Goal: Task Accomplishment & Management: Use online tool/utility

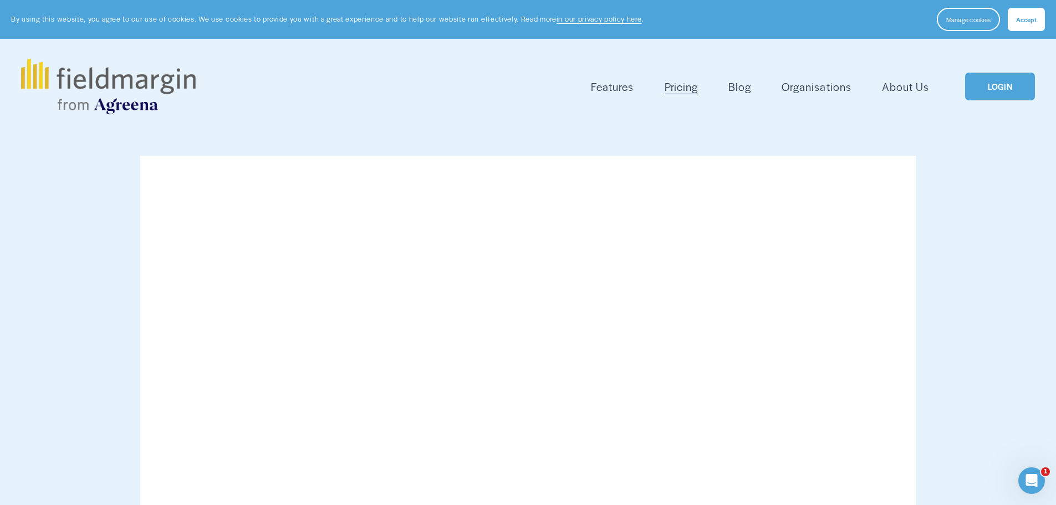
click at [999, 76] on link "LOGIN" at bounding box center [1000, 87] width 70 height 28
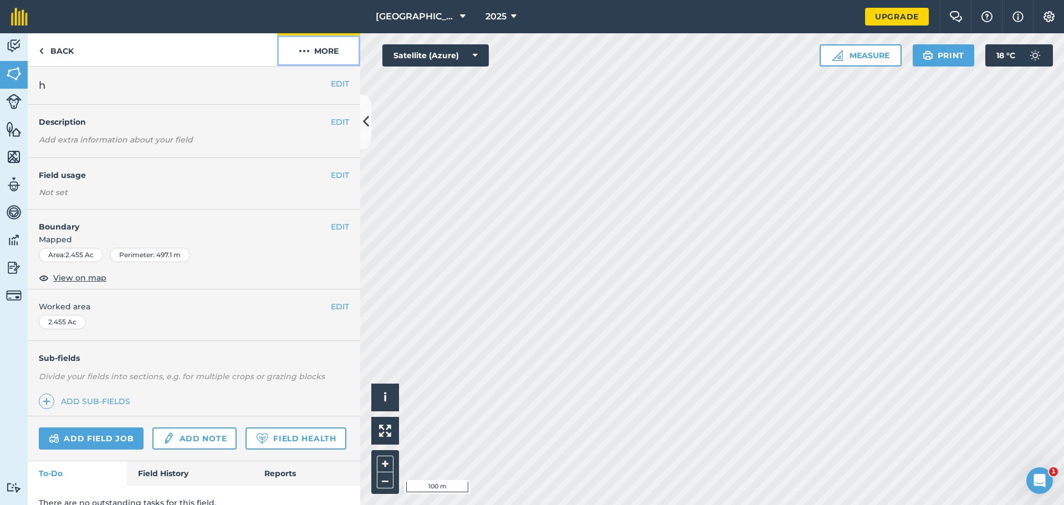
click at [315, 44] on button "More" at bounding box center [318, 49] width 83 height 33
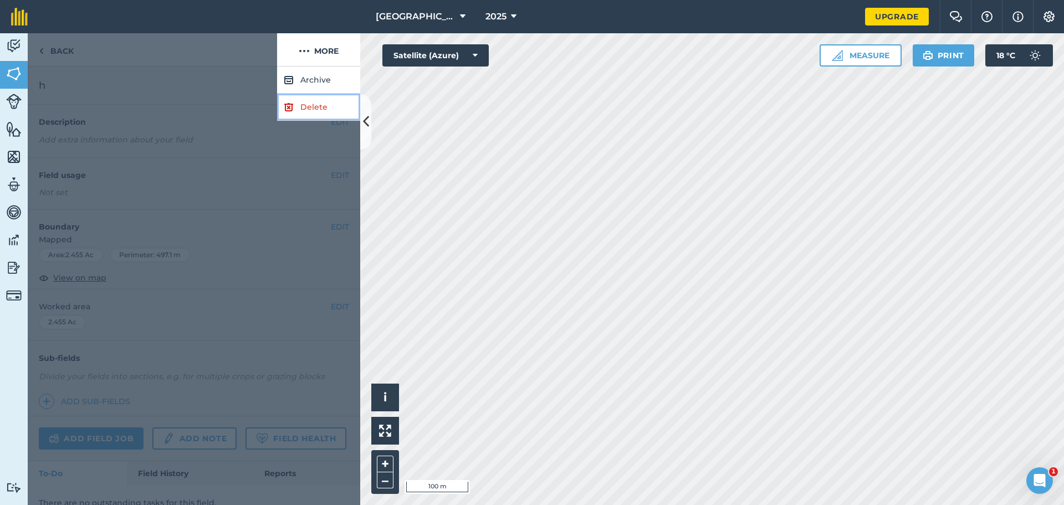
click at [318, 116] on link "Delete" at bounding box center [318, 107] width 83 height 27
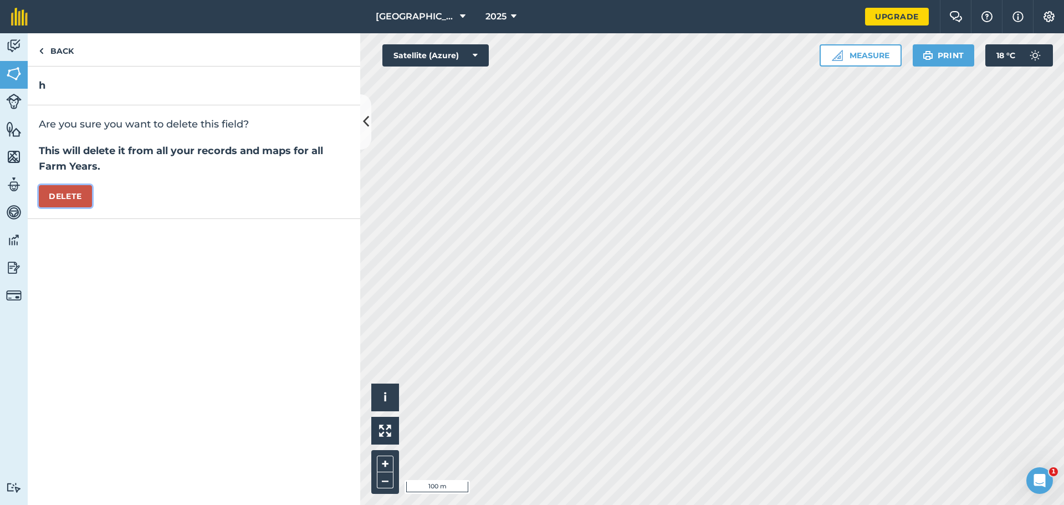
click at [83, 193] on button "Delete" at bounding box center [65, 196] width 53 height 22
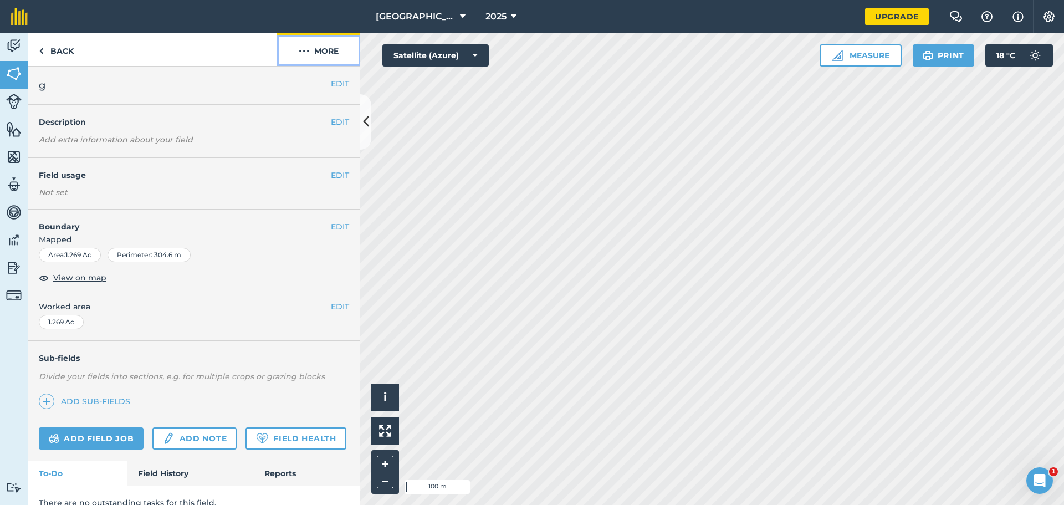
click at [319, 50] on button "More" at bounding box center [318, 49] width 83 height 33
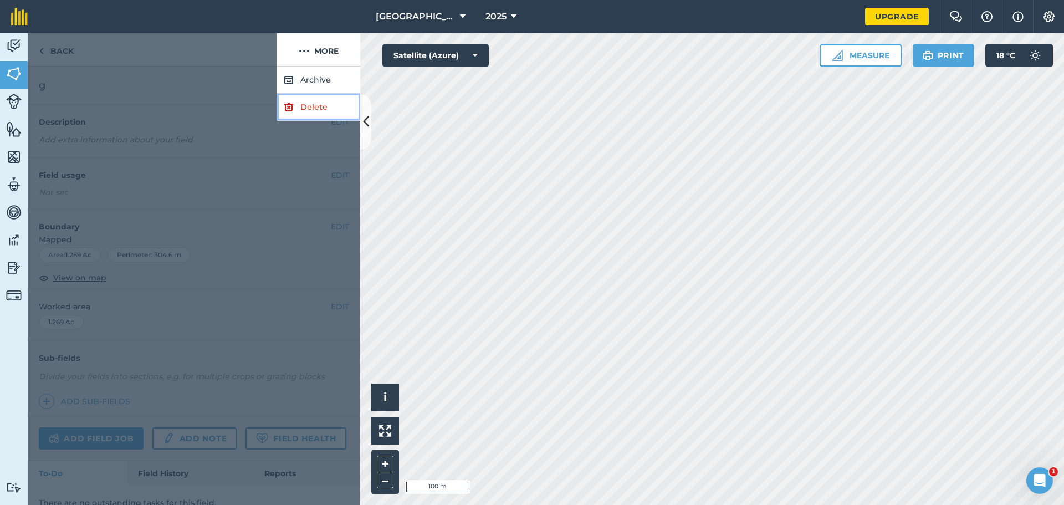
click at [319, 102] on link "Delete" at bounding box center [318, 107] width 83 height 27
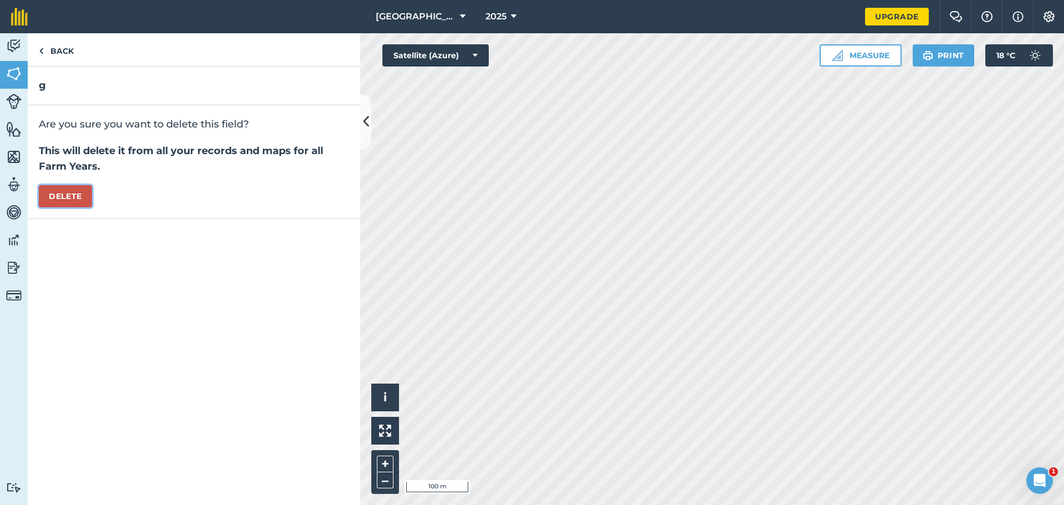
click at [65, 197] on button "Delete" at bounding box center [65, 196] width 53 height 22
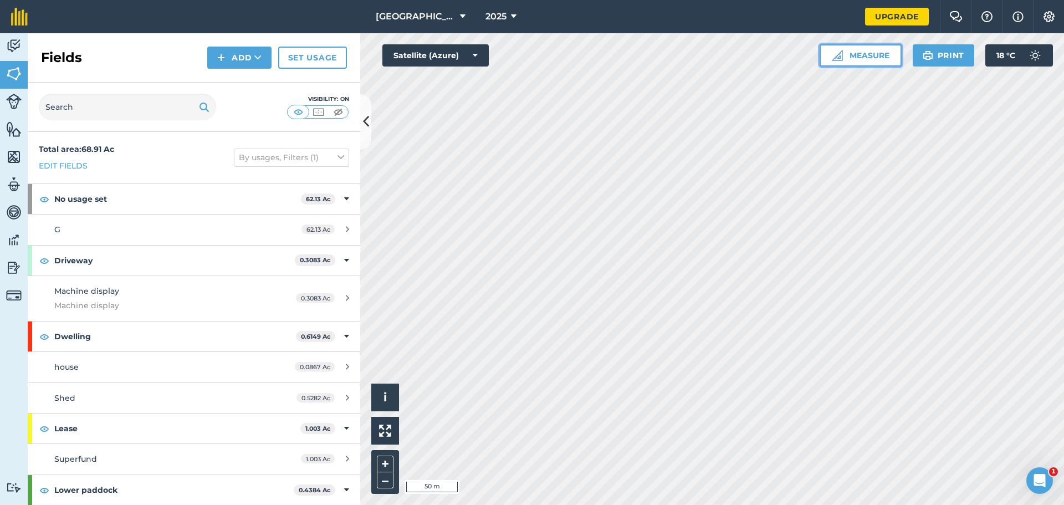
click at [862, 60] on button "Measure" at bounding box center [861, 55] width 82 height 22
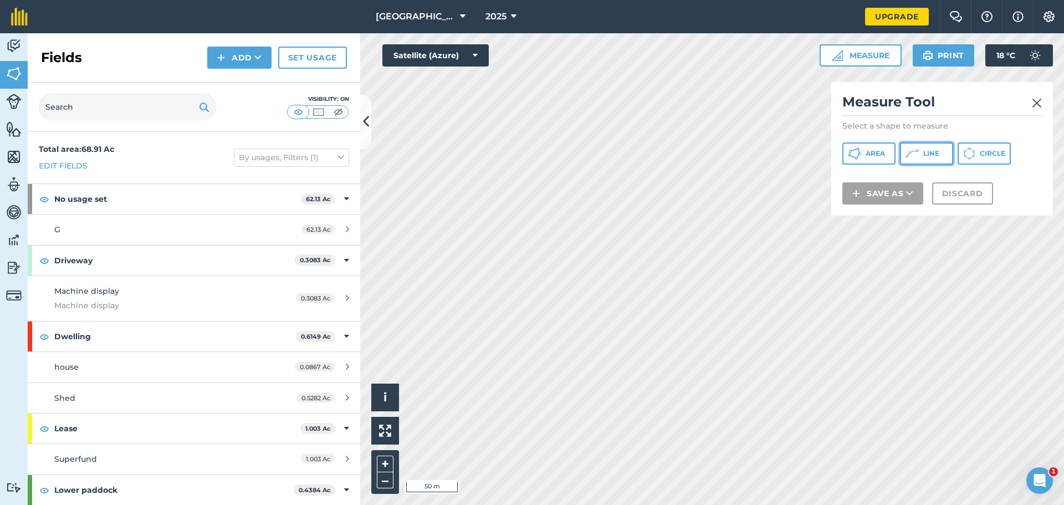
click at [926, 154] on span "Line" at bounding box center [931, 153] width 16 height 9
click at [1040, 104] on img at bounding box center [1037, 102] width 10 height 13
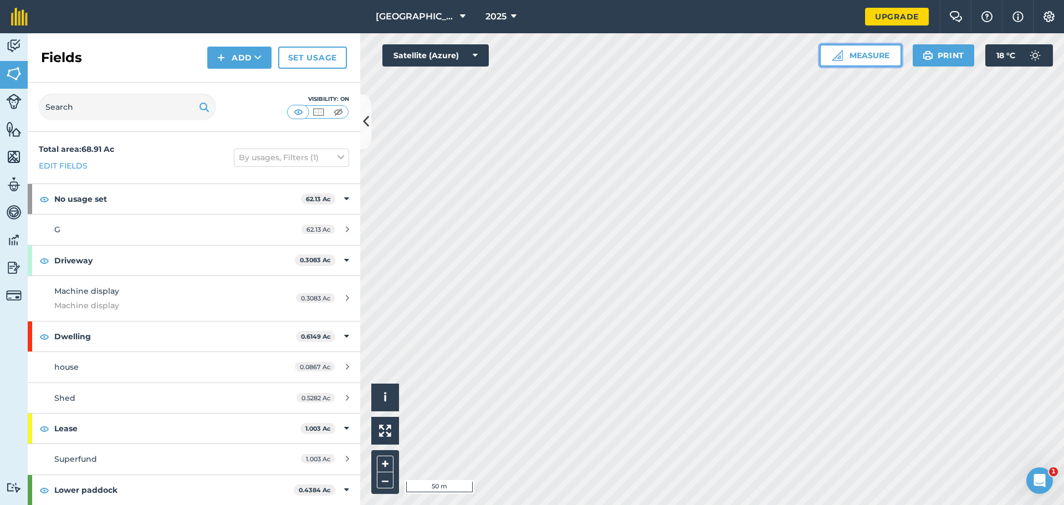
click at [863, 51] on button "Measure" at bounding box center [861, 55] width 82 height 22
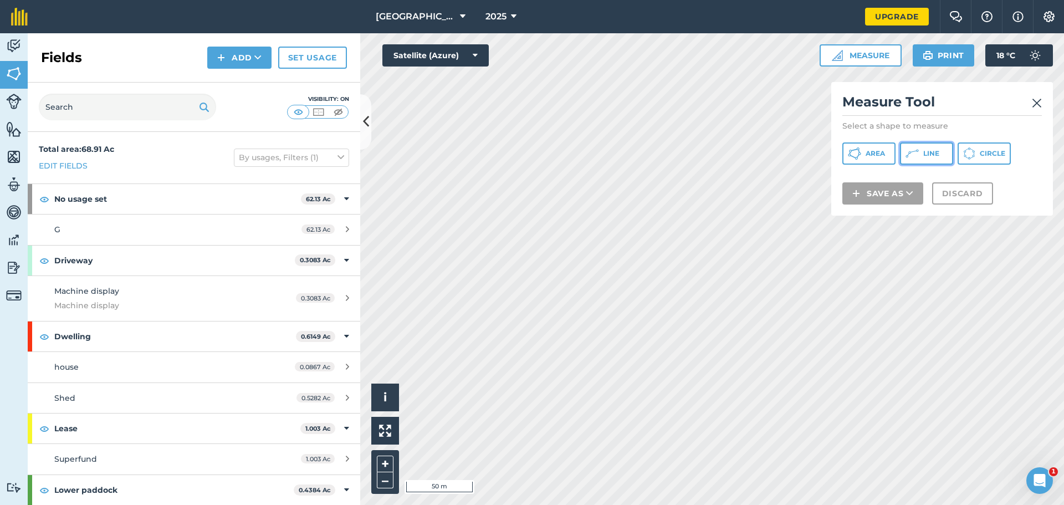
click at [919, 160] on button "Line" at bounding box center [926, 153] width 53 height 22
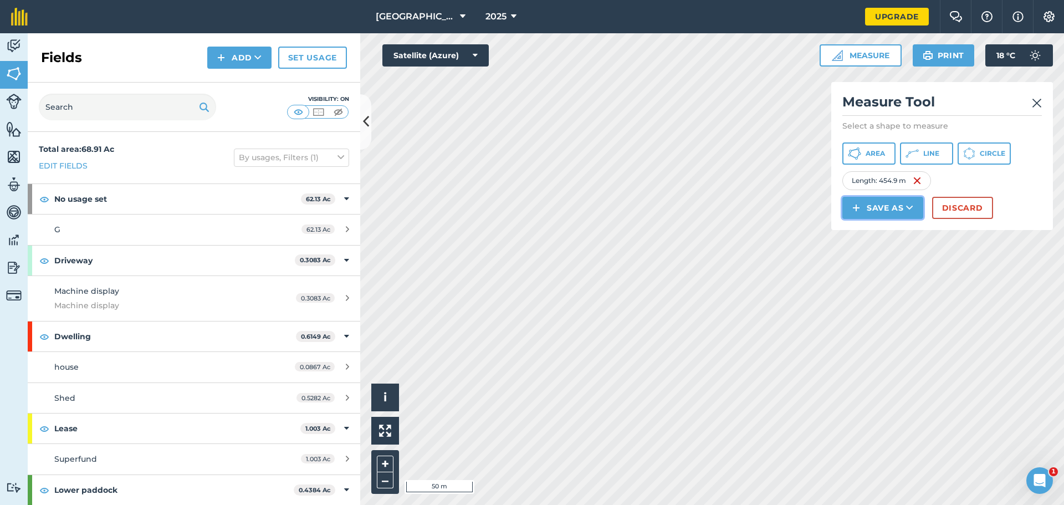
click at [881, 212] on button "Save as" at bounding box center [882, 208] width 81 height 22
click at [885, 257] on link "Feature" at bounding box center [883, 258] width 78 height 24
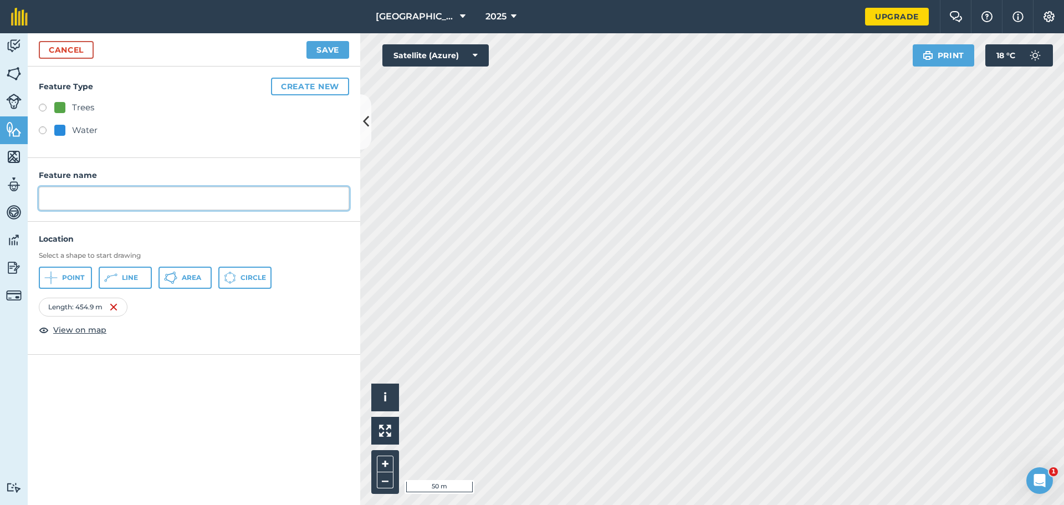
click at [246, 202] on input "text" at bounding box center [194, 198] width 310 height 23
type input "POWER 450M"
click at [323, 42] on button "Save" at bounding box center [328, 50] width 43 height 18
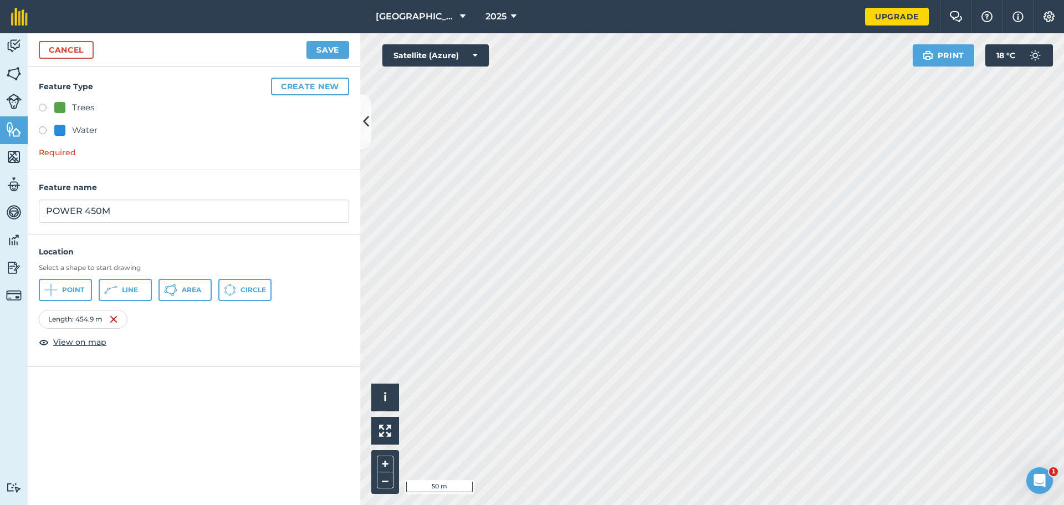
click at [62, 128] on div at bounding box center [59, 130] width 11 height 11
radio input "true"
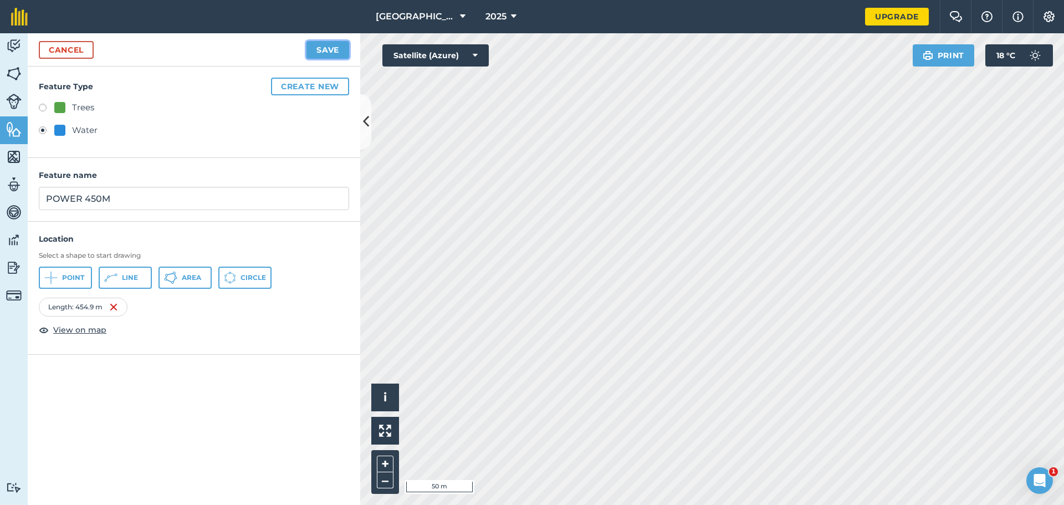
click at [326, 50] on button "Save" at bounding box center [328, 50] width 43 height 18
